Goal: Information Seeking & Learning: Learn about a topic

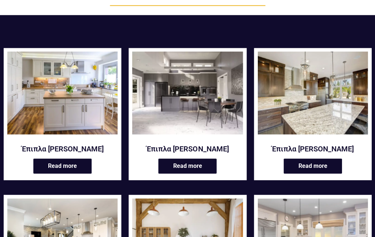
scroll to position [94, 0]
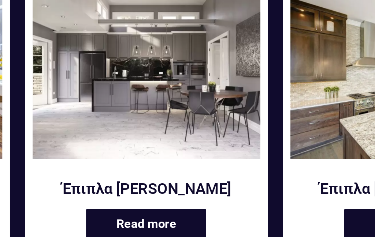
click at [132, 54] on img at bounding box center [187, 95] width 110 height 83
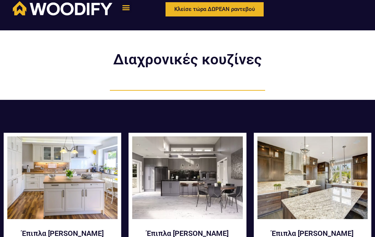
scroll to position [0, 0]
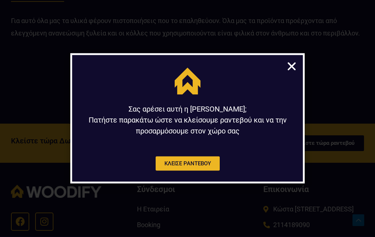
scroll to position [1411, 0]
click at [296, 72] on icon "Close" at bounding box center [291, 66] width 11 height 11
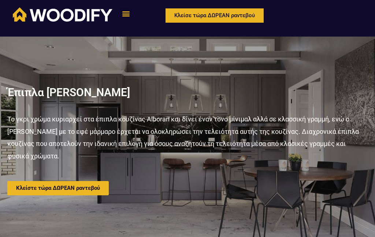
scroll to position [0, 0]
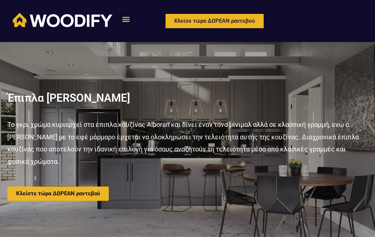
click at [194, 38] on section "ΠΡΟΪΟΝΤΑ ΚΟΥΖΙΝΕΣ ΜΟΝΤΕΡΝΕΣ ΔΙΑΧΡΟΝΙΚΕΣ ΝΤΟΥΛΑΠΕΣ ΑΝΟΙΓΟΜΕΝΕΣ ΣΥΡΟΜΕΝΕΣ ΣΥΝΘΕΣΕ…" at bounding box center [187, 21] width 375 height 42
click at [129, 24] on div "Menu" at bounding box center [126, 19] width 12 height 12
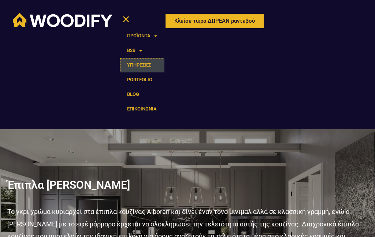
click at [150, 62] on link "ΥΠΗΡΕΣΙΕΣ" at bounding box center [142, 65] width 45 height 15
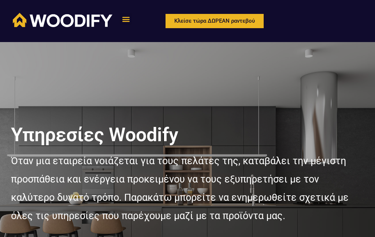
click at [142, 23] on div "ΠΡΟΪΟΝΤΑ ΚΟΥΖΙΝΕΣ ΜΟΝΤΕΡΝΕΣ ΔΙΑΧΡΟΝΙΚΕΣ ΝΤΟΥΛΑΠΕΣ ΑΝΟΙΓΟΜΕΝΕΣ ΣΥΡΟΜΕΝΕΣ ΣΥΝΘΕΣΕ…" at bounding box center [142, 21] width 45 height 16
click at [130, 16] on div "Menu" at bounding box center [126, 19] width 12 height 12
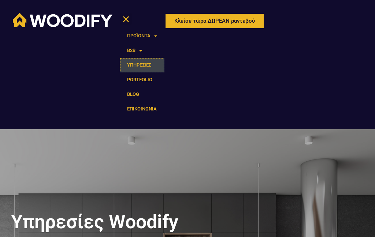
click at [156, 64] on link "ΥΠΗΡΕΣΙΕΣ" at bounding box center [142, 65] width 45 height 15
